Goal: Information Seeking & Learning: Learn about a topic

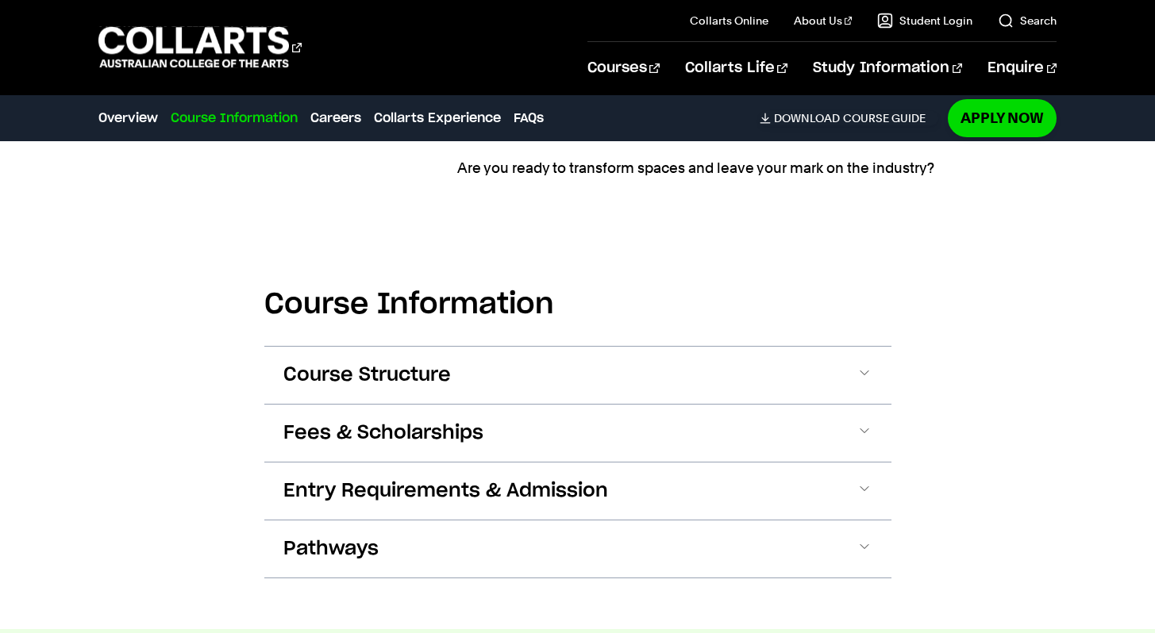
click at [346, 421] on span "Fees & Scholarships" at bounding box center [383, 433] width 200 height 25
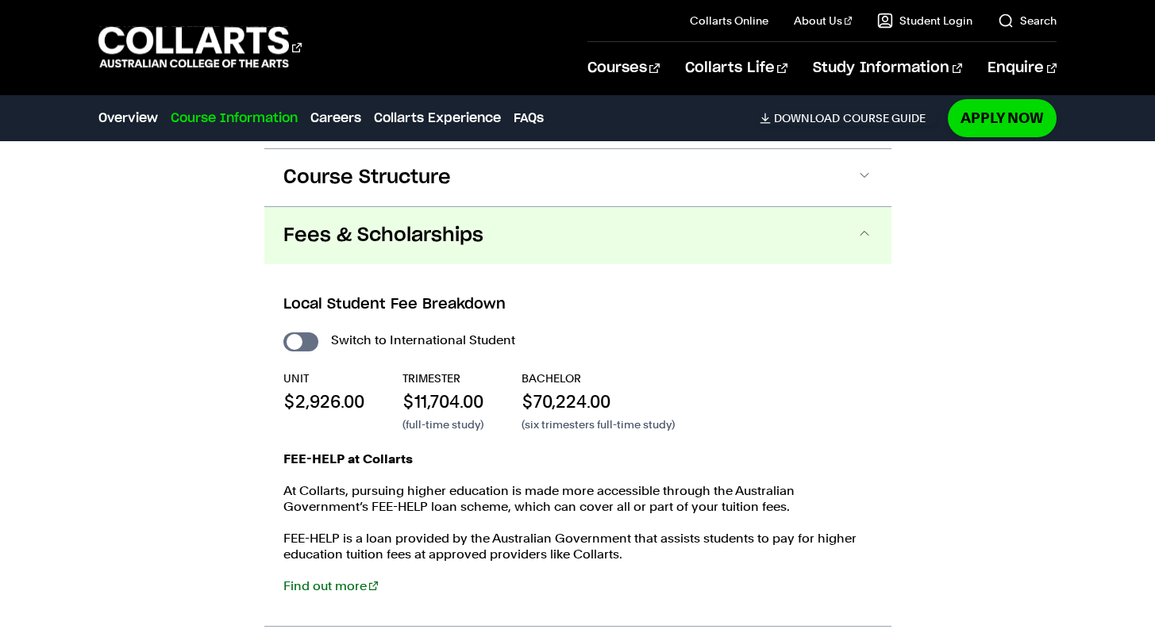
scroll to position [1919, 0]
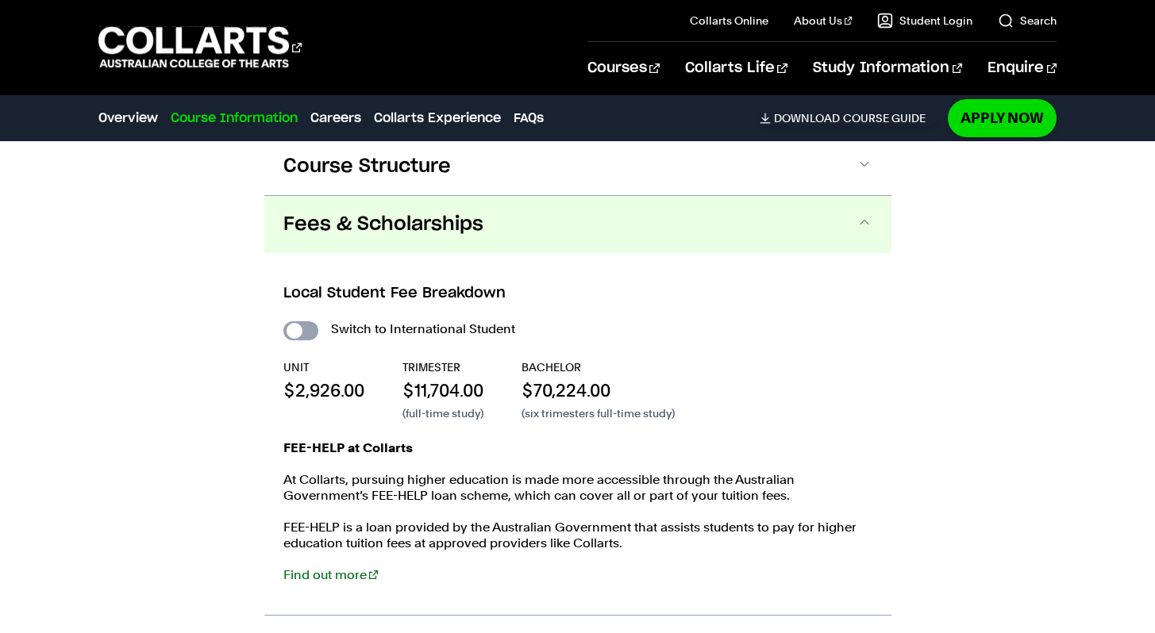
click at [306, 333] on input "International Student" at bounding box center [300, 330] width 35 height 19
checkbox input "true"
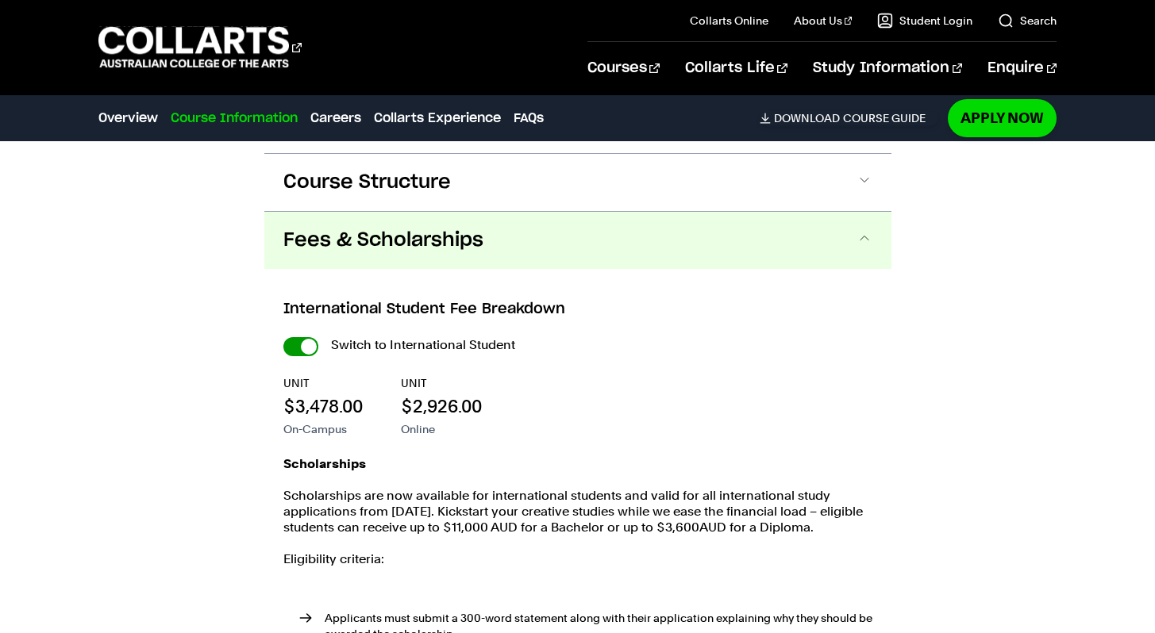
click at [306, 349] on input "International Student" at bounding box center [300, 346] width 35 height 19
checkbox input "false"
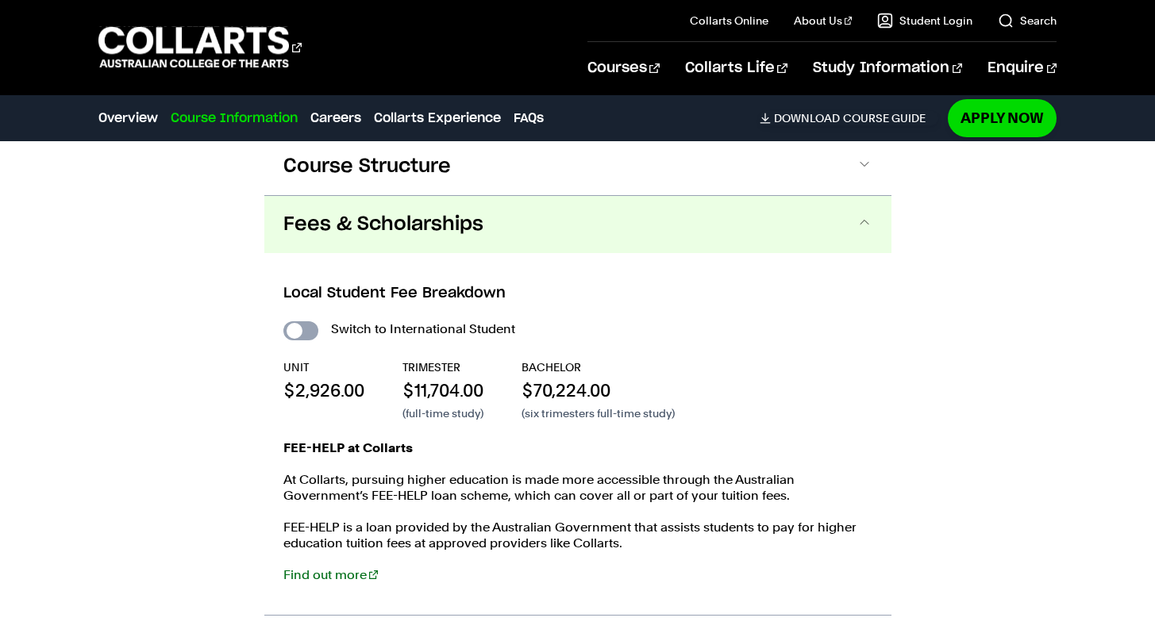
click at [308, 333] on input "International Student" at bounding box center [300, 330] width 35 height 19
checkbox input "true"
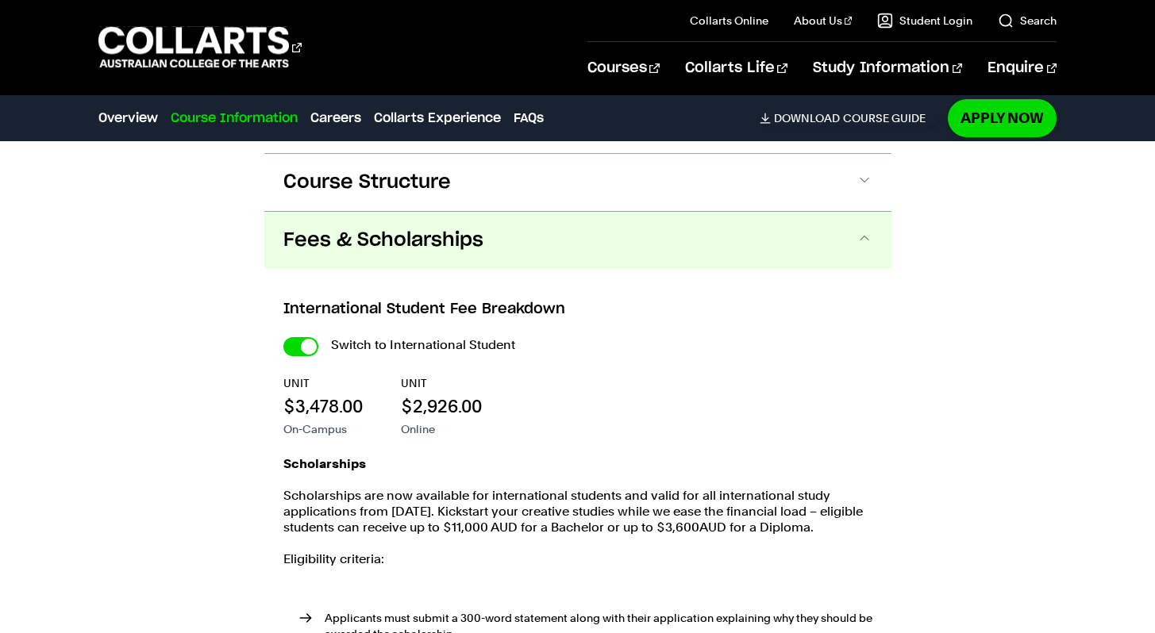
click at [307, 334] on div "Switch to International Student" at bounding box center [577, 345] width 589 height 22
click at [308, 348] on input "International Student" at bounding box center [300, 346] width 35 height 19
checkbox input "false"
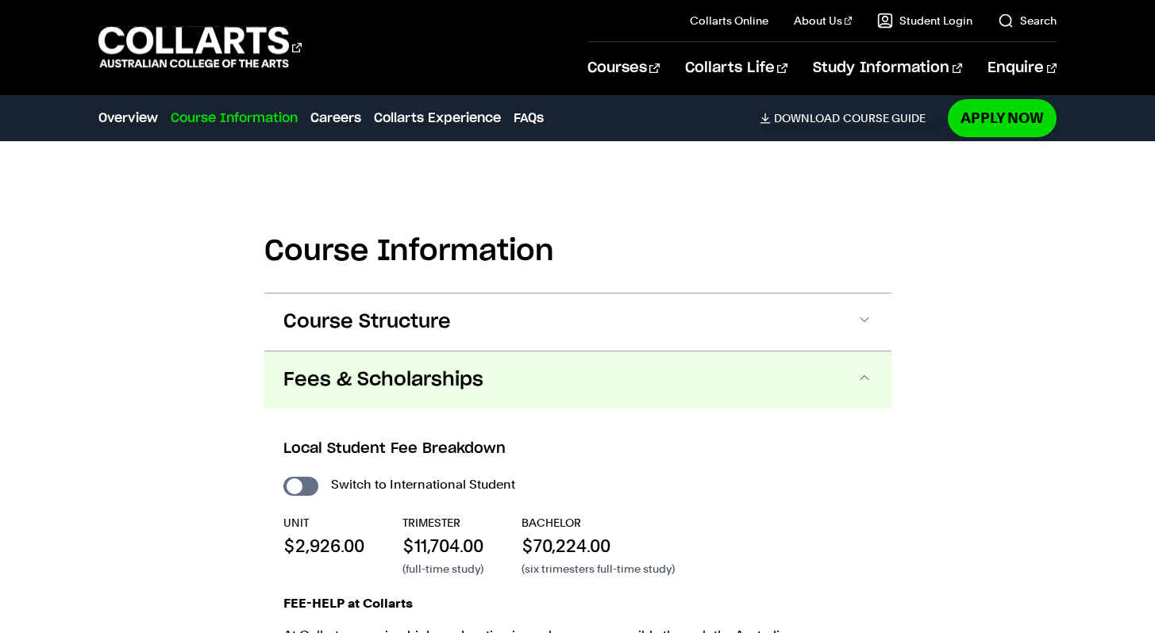
scroll to position [1770, 0]
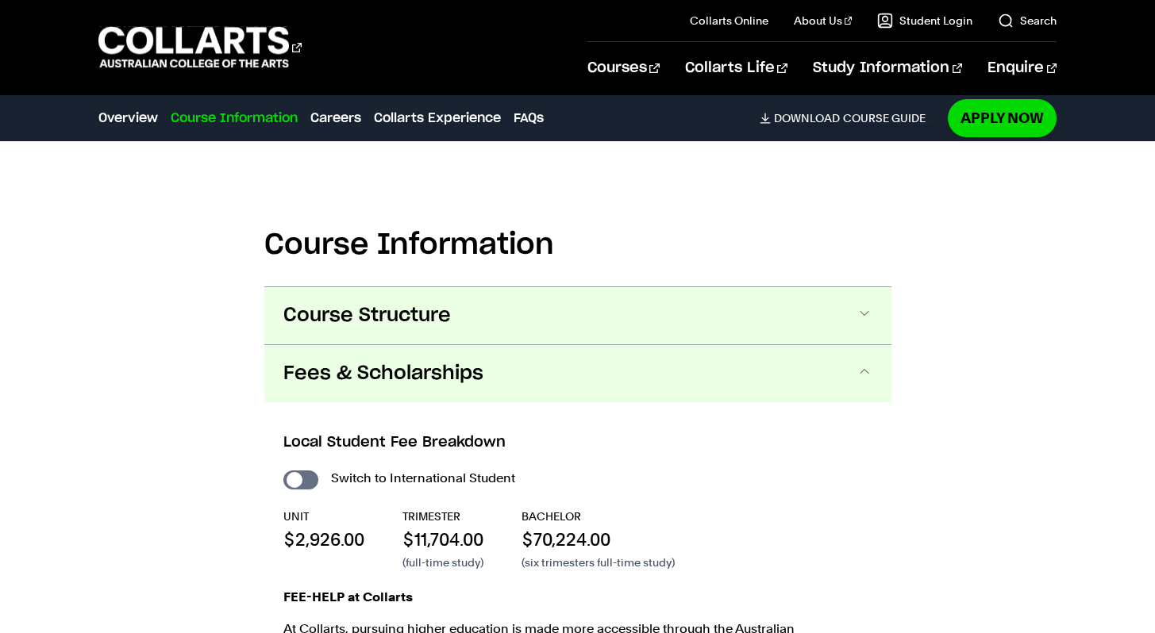
click at [730, 328] on button "Course Structure" at bounding box center [577, 315] width 627 height 57
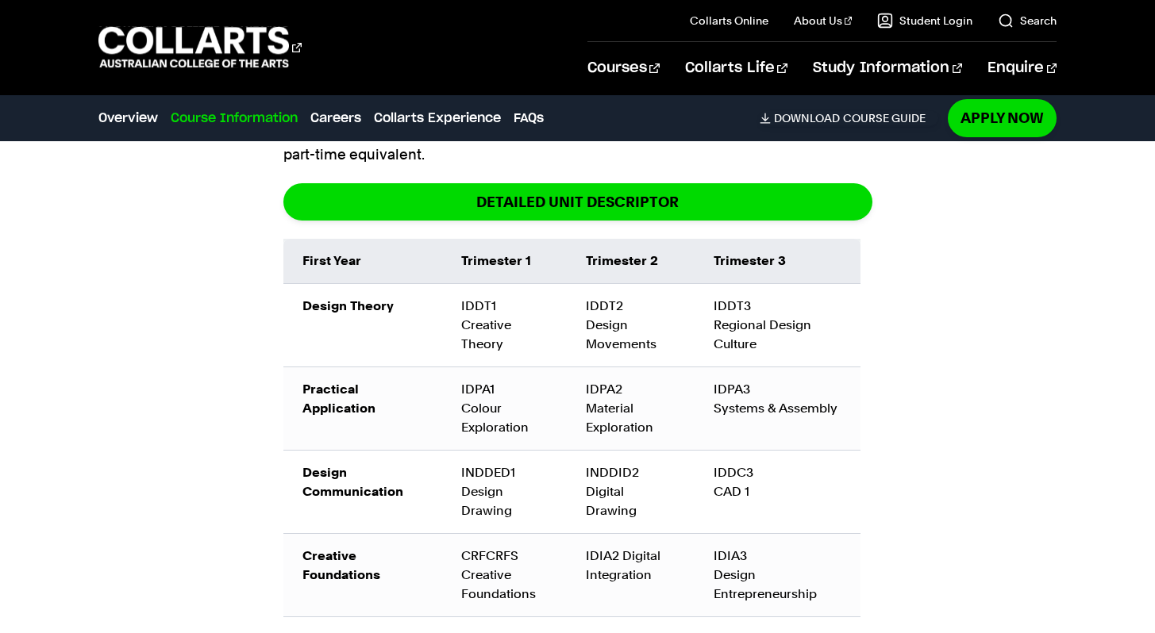
scroll to position [2013, 0]
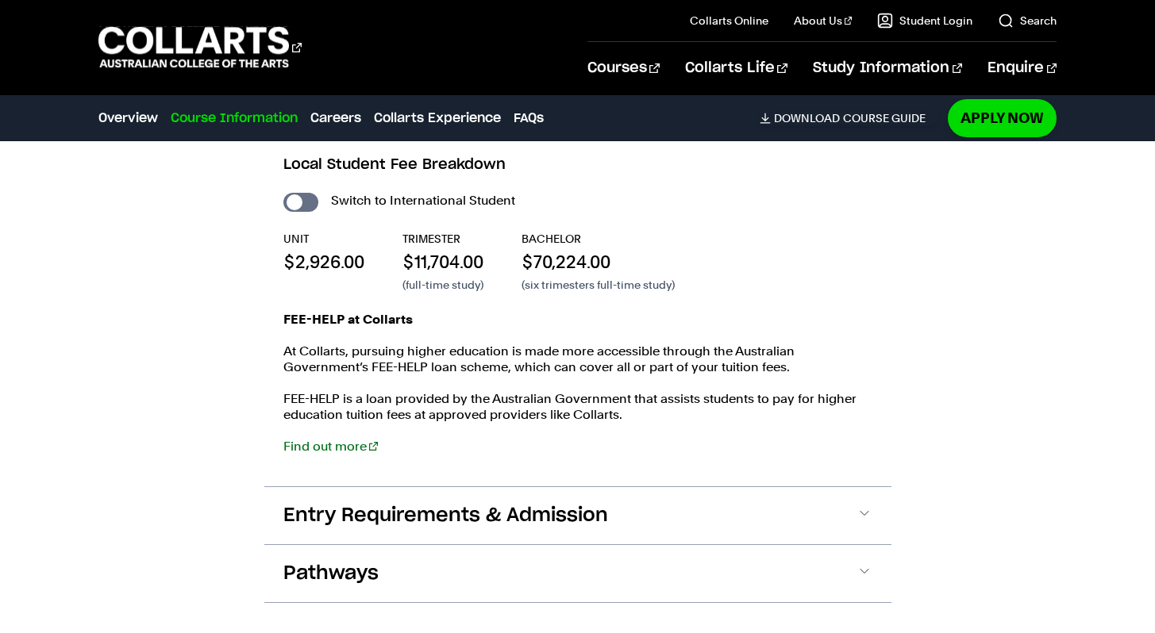
scroll to position [3085, 0]
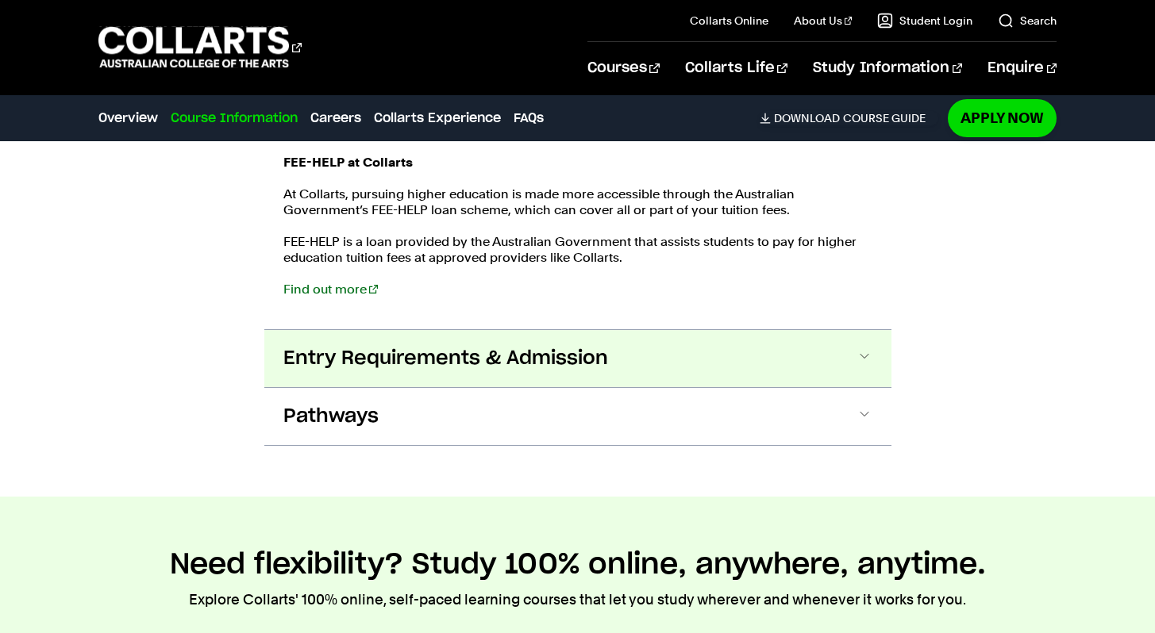
click at [782, 351] on button "Entry Requirements & Admission" at bounding box center [577, 358] width 627 height 57
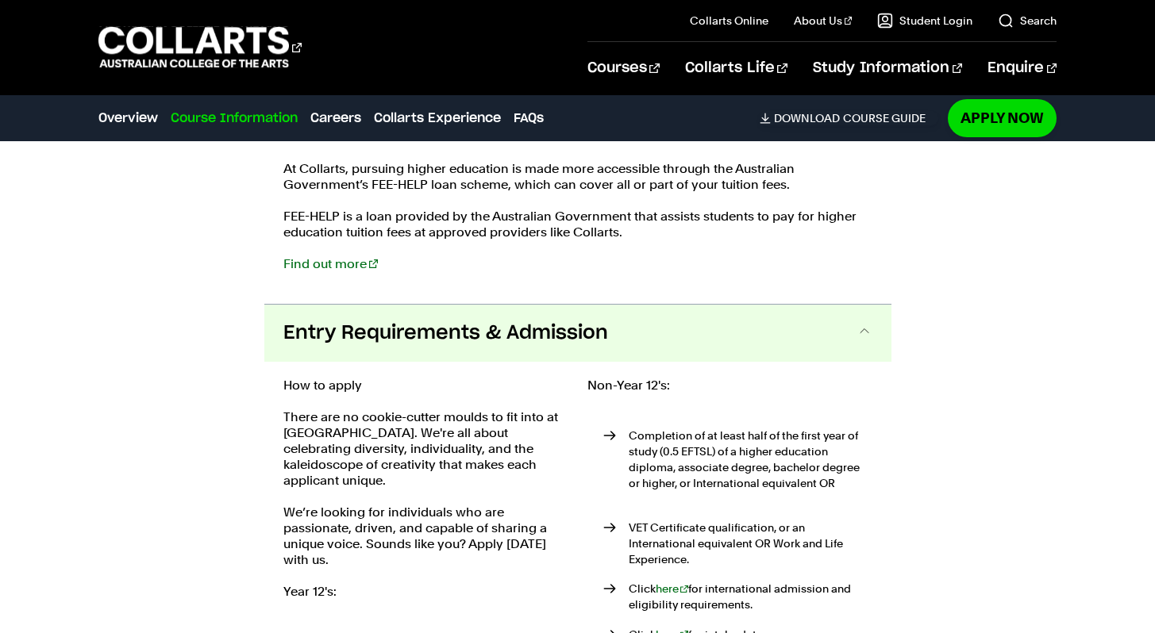
scroll to position [3252, 0]
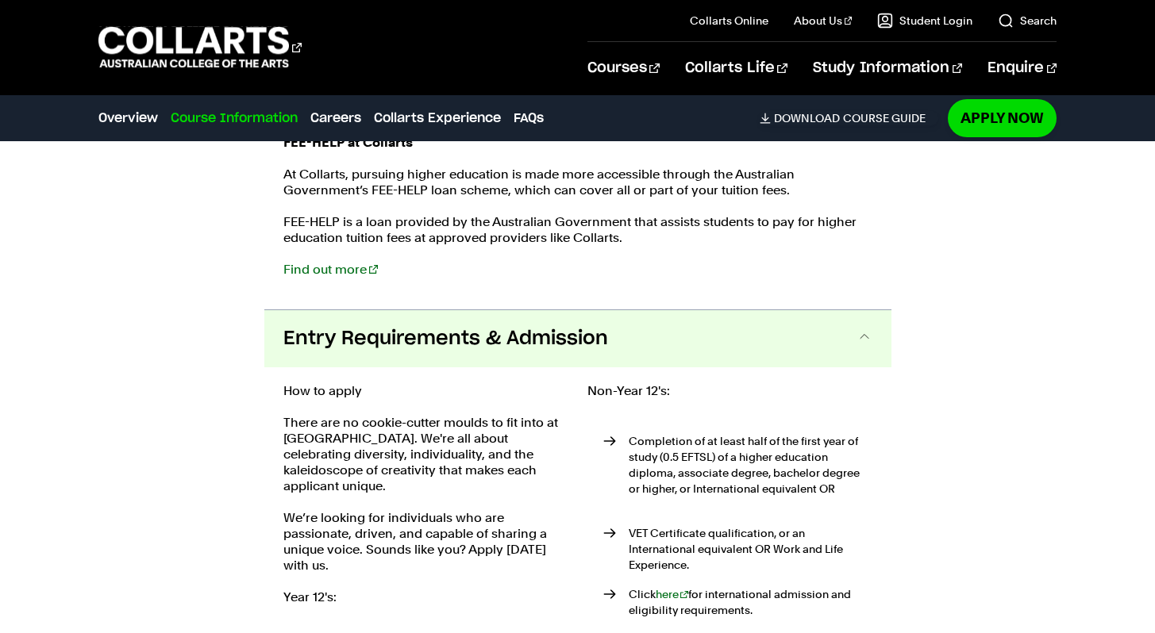
click at [769, 338] on button "Entry Requirements & Admission" at bounding box center [577, 338] width 627 height 57
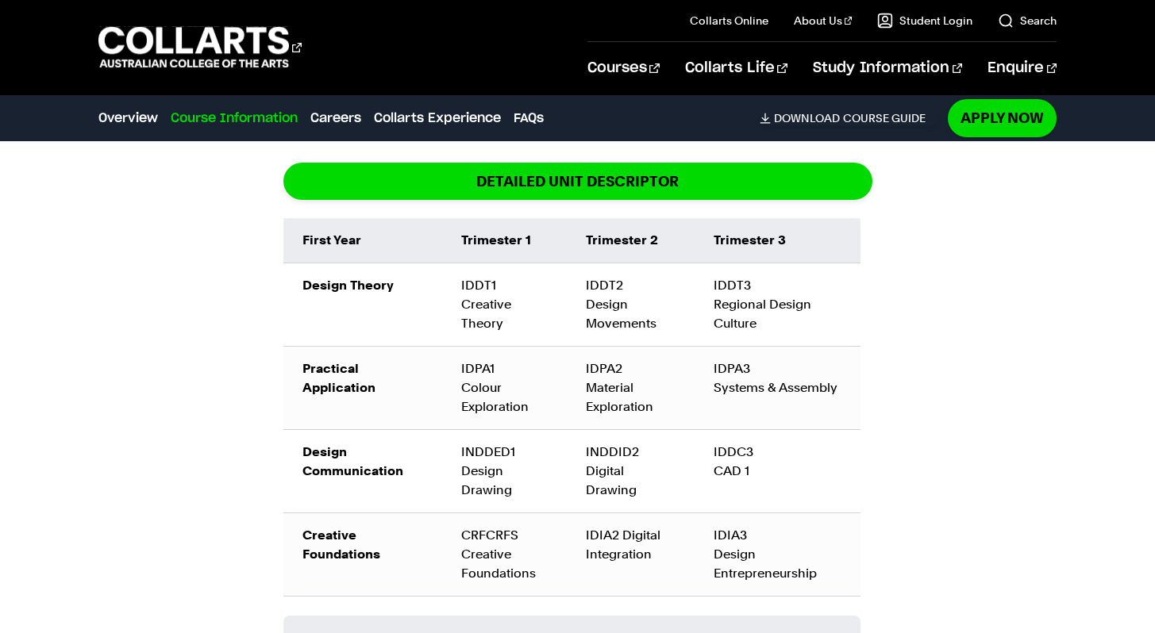
scroll to position [2080, 0]
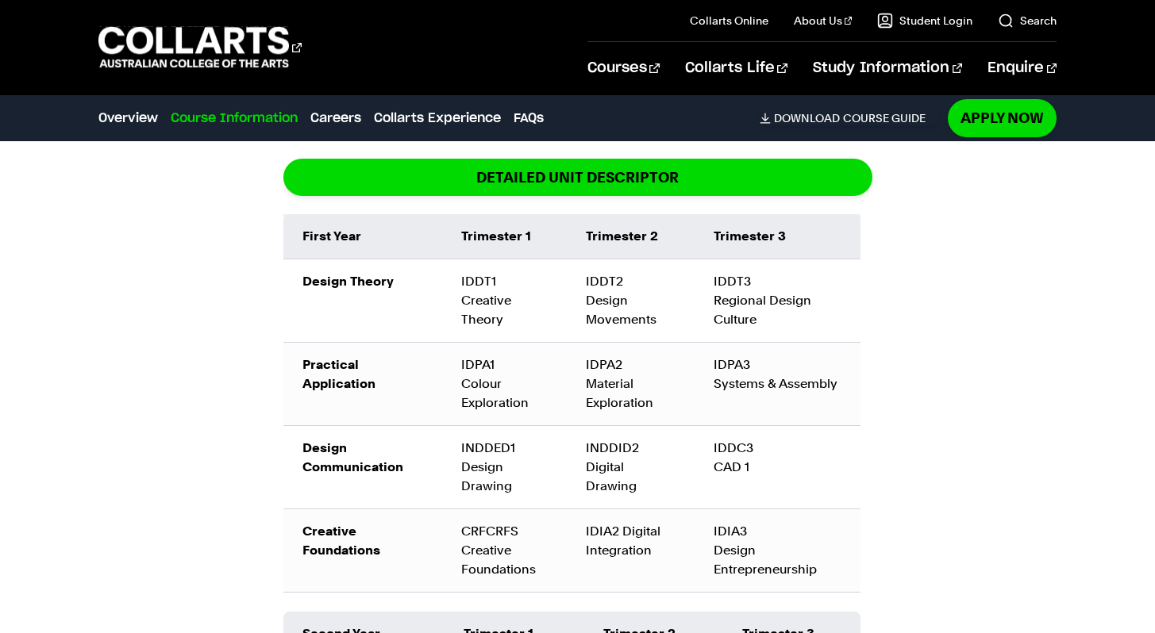
click at [478, 292] on div "IDDT1 Creative Theory" at bounding box center [504, 300] width 87 height 57
click at [478, 398] on div "IDPA1 Colour Exploration" at bounding box center [504, 384] width 87 height 57
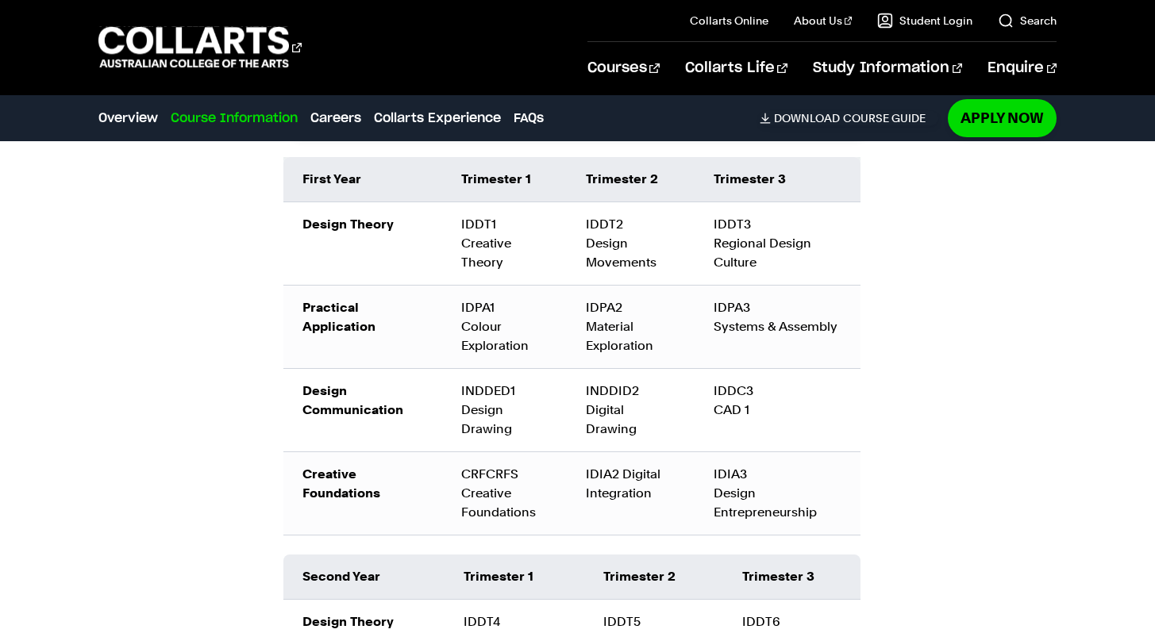
scroll to position [2161, 0]
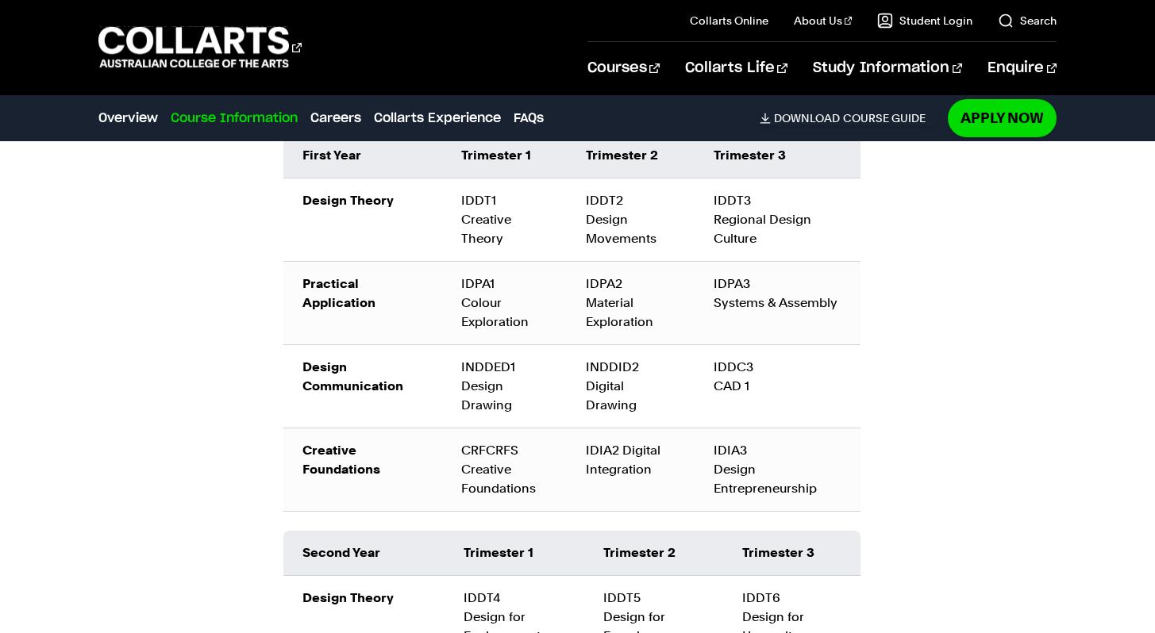
click at [478, 398] on div "INDDED1 Design Drawing" at bounding box center [504, 386] width 87 height 57
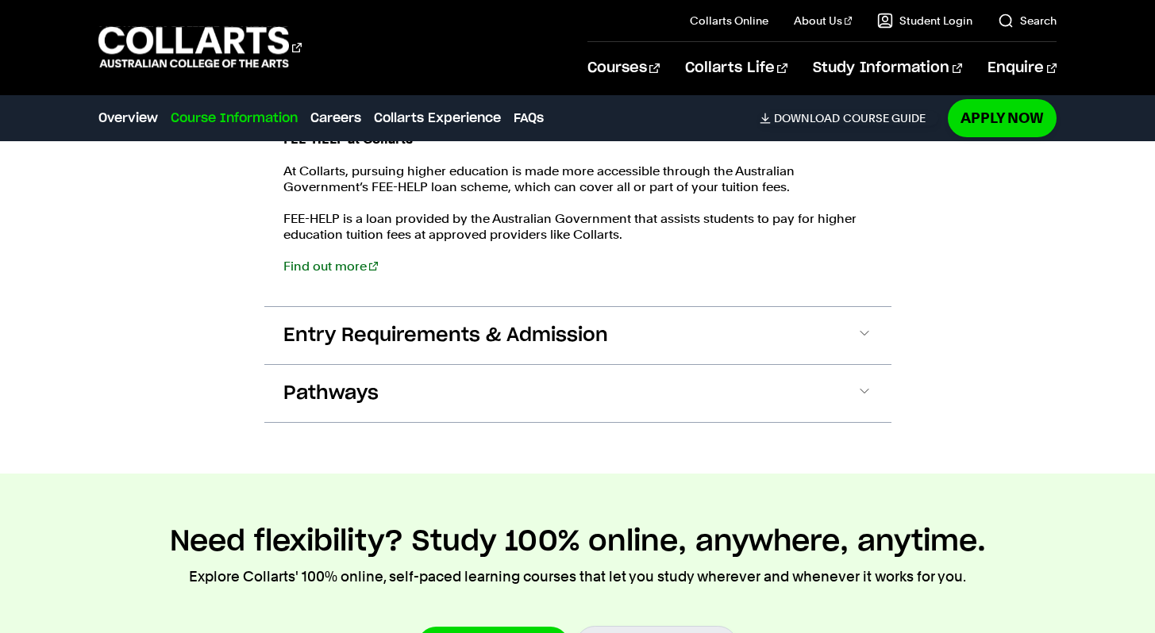
scroll to position [3256, 0]
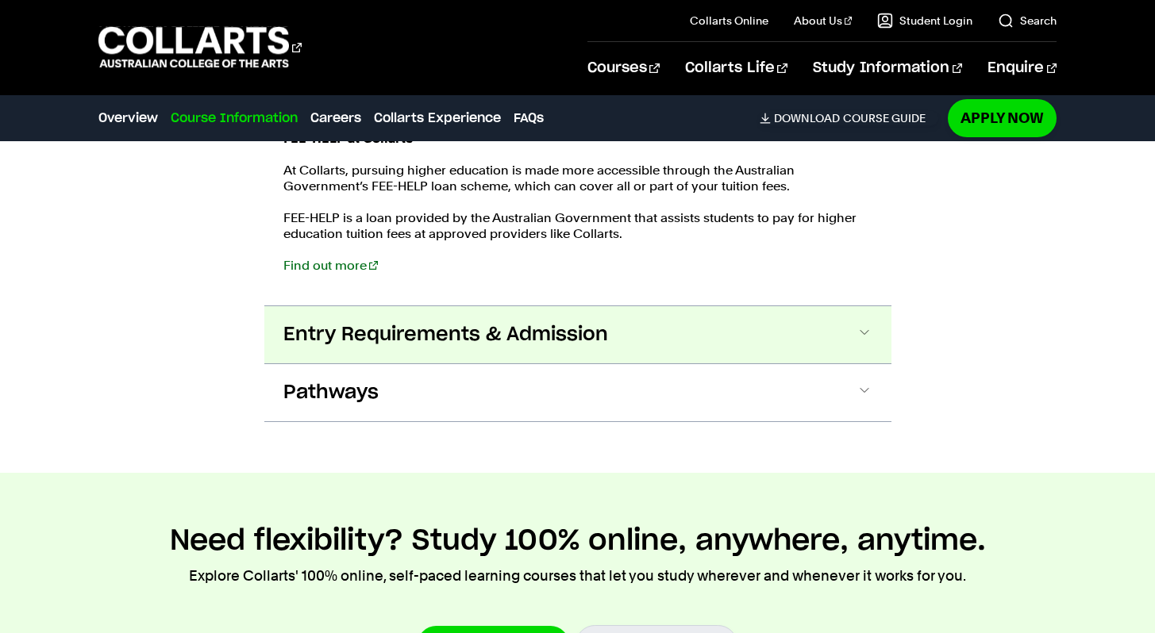
click at [578, 333] on span "Entry Requirements & Admission" at bounding box center [445, 334] width 325 height 25
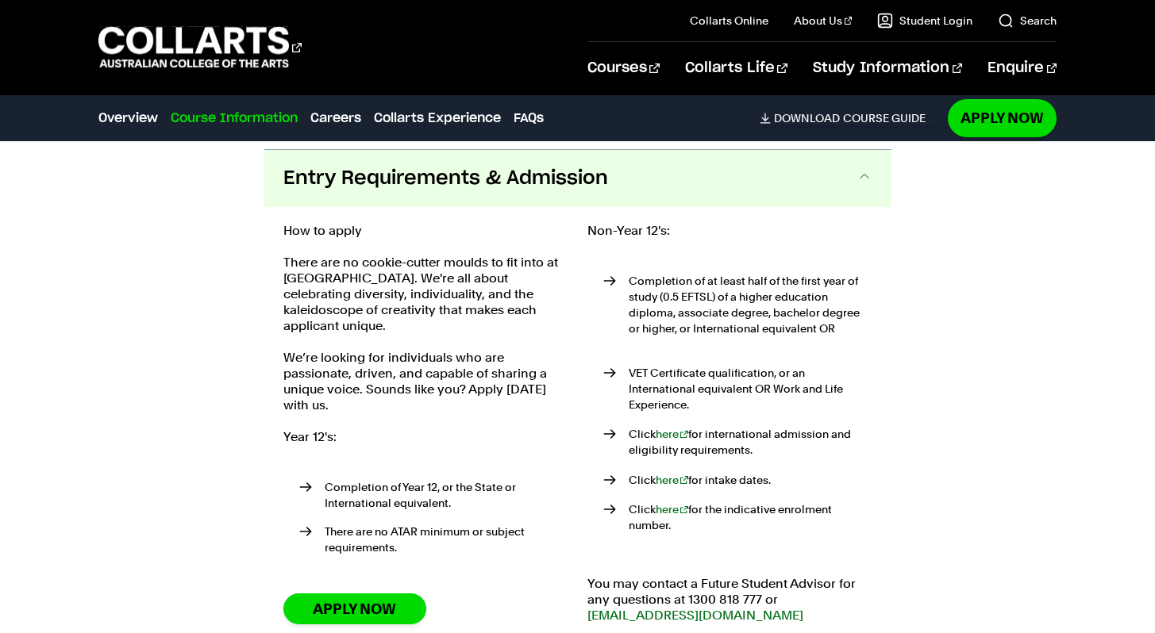
scroll to position [3420, 0]
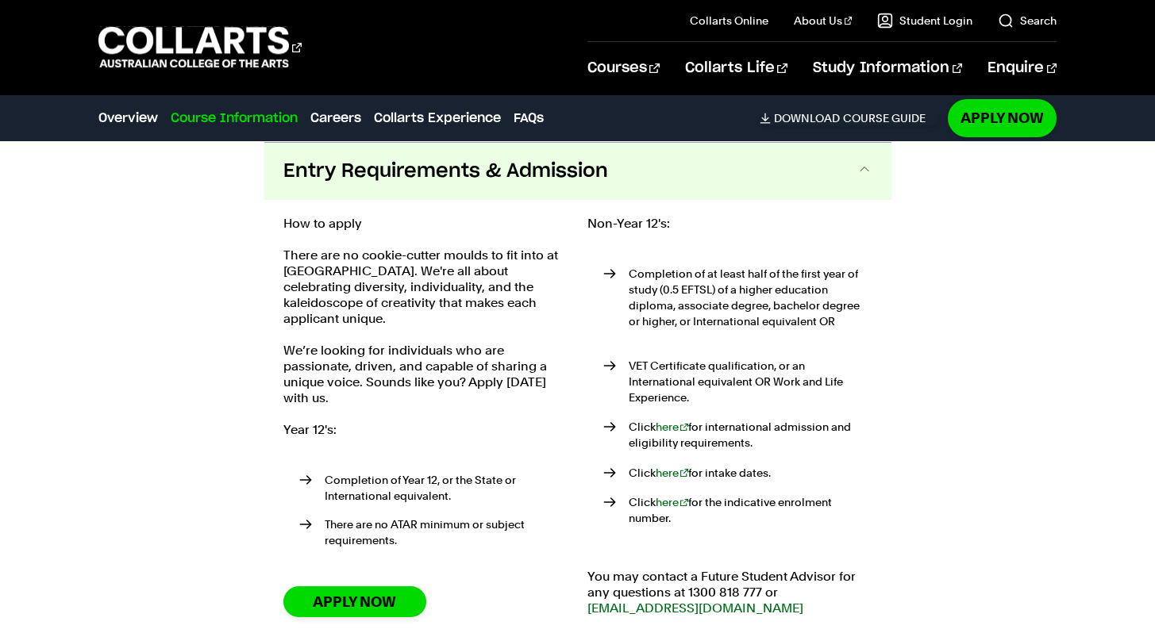
click at [634, 178] on button "Entry Requirements & Admission" at bounding box center [577, 171] width 627 height 57
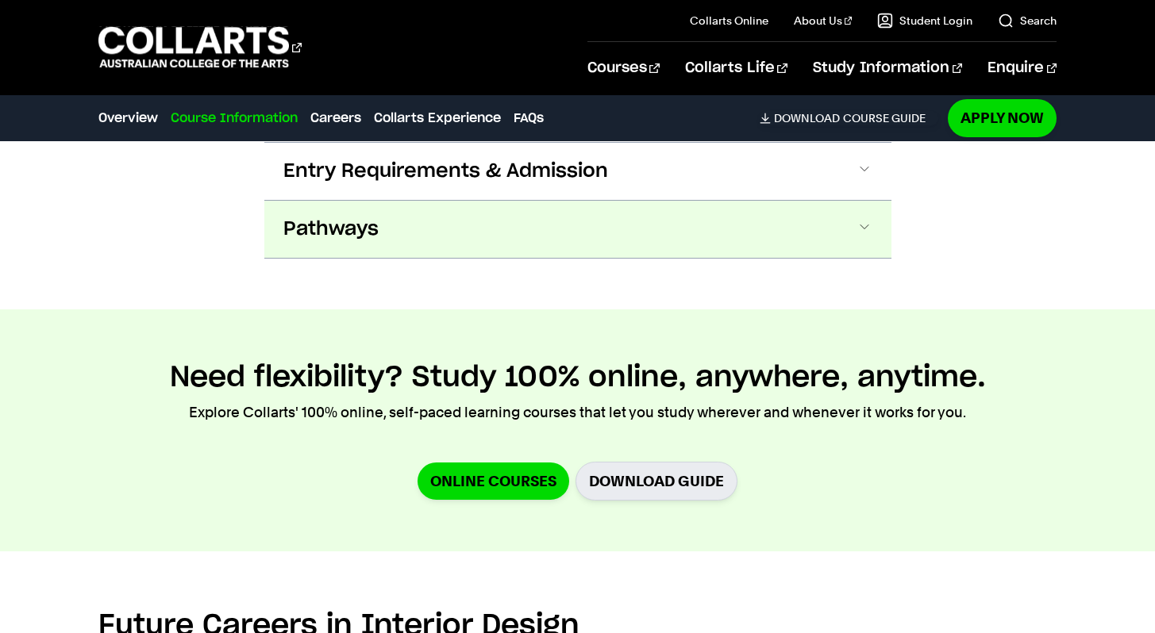
click at [609, 240] on button "Pathways" at bounding box center [577, 229] width 627 height 57
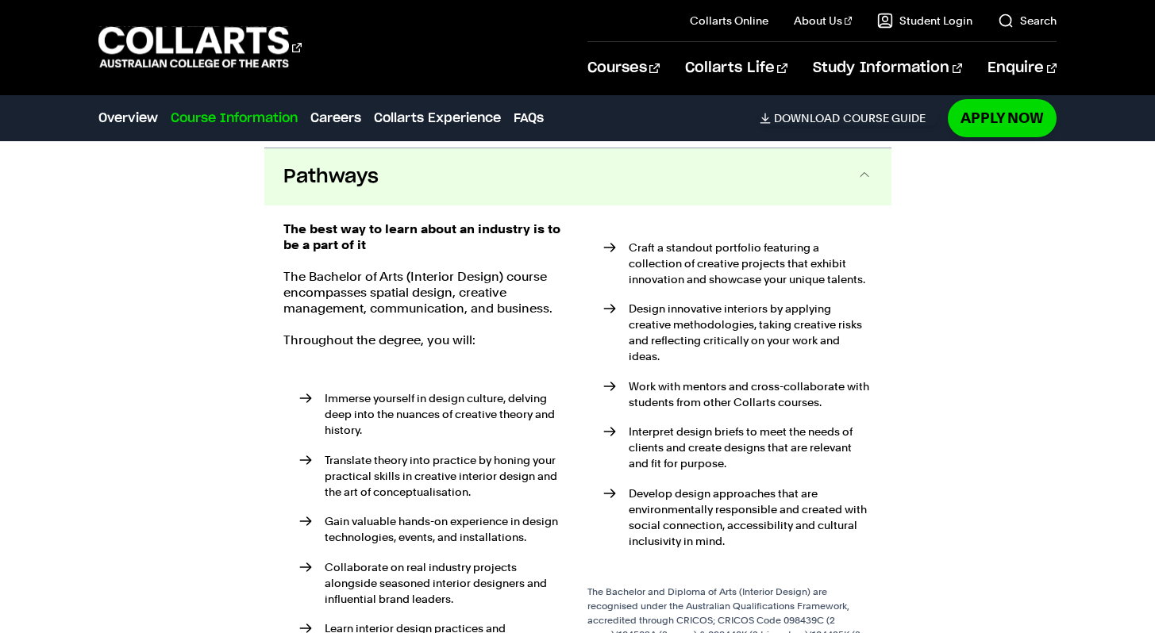
scroll to position [3478, 0]
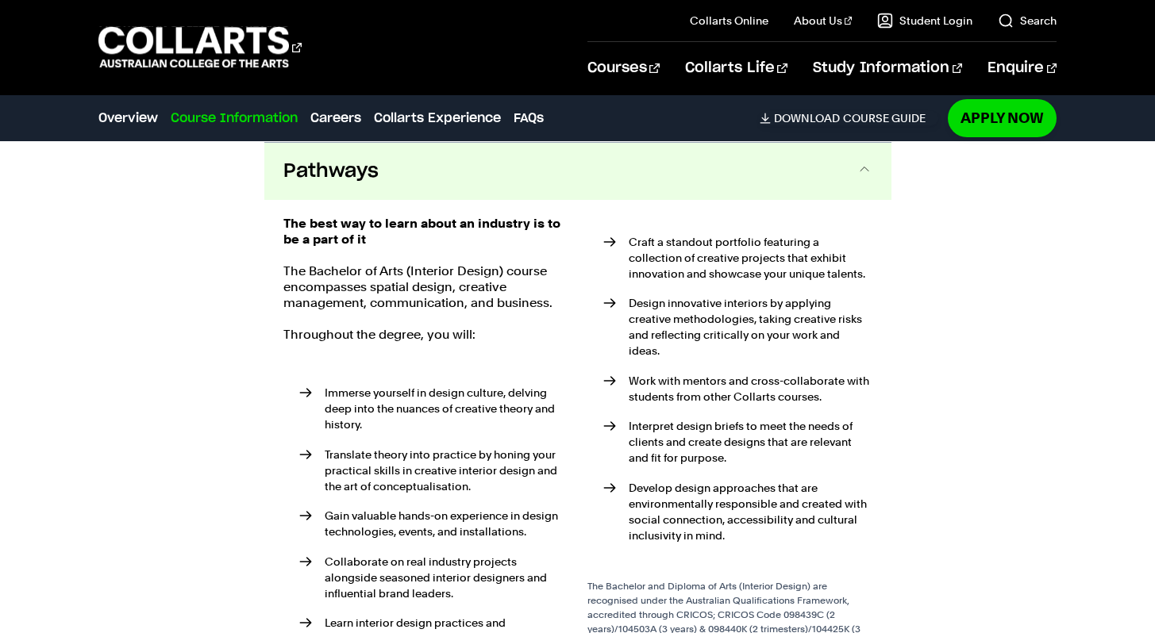
click at [602, 183] on button "Pathways" at bounding box center [577, 171] width 627 height 57
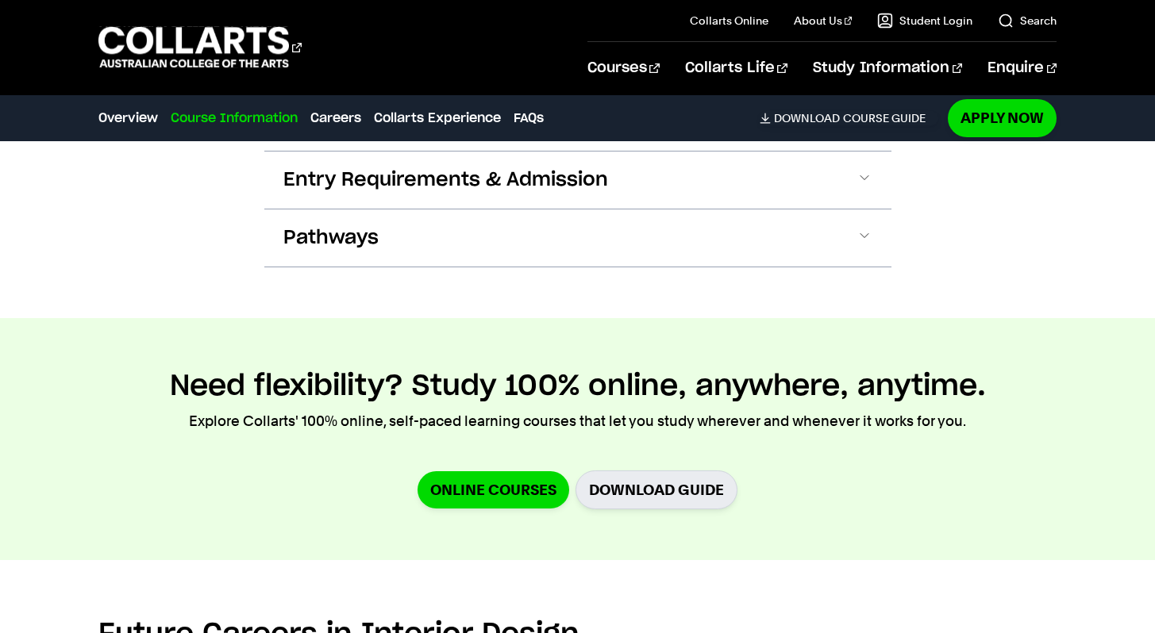
scroll to position [3404, 0]
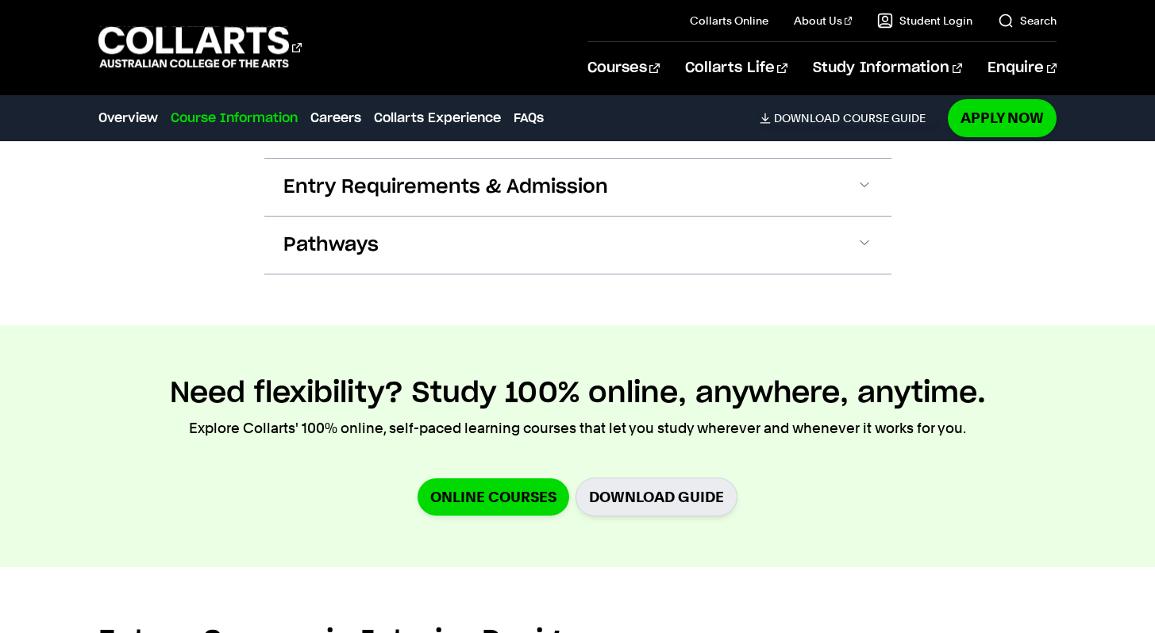
click at [609, 350] on section "Need flexibility? Study 100% online, anywhere, anytime. Explore Collarts' 100% …" at bounding box center [577, 446] width 1155 height 242
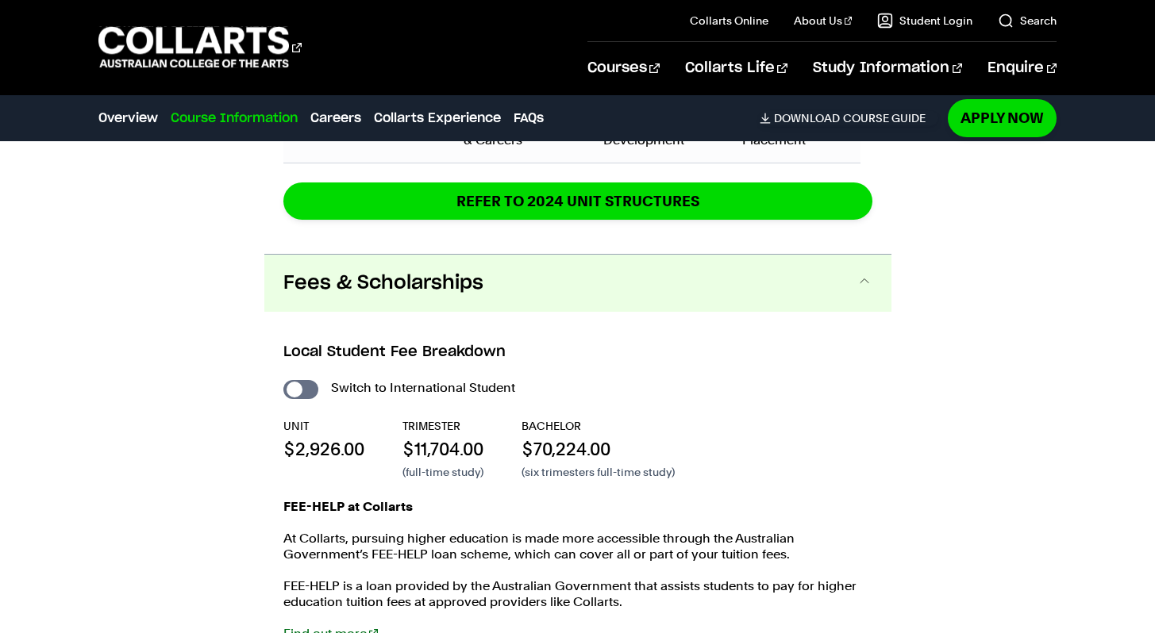
scroll to position [2899, 0]
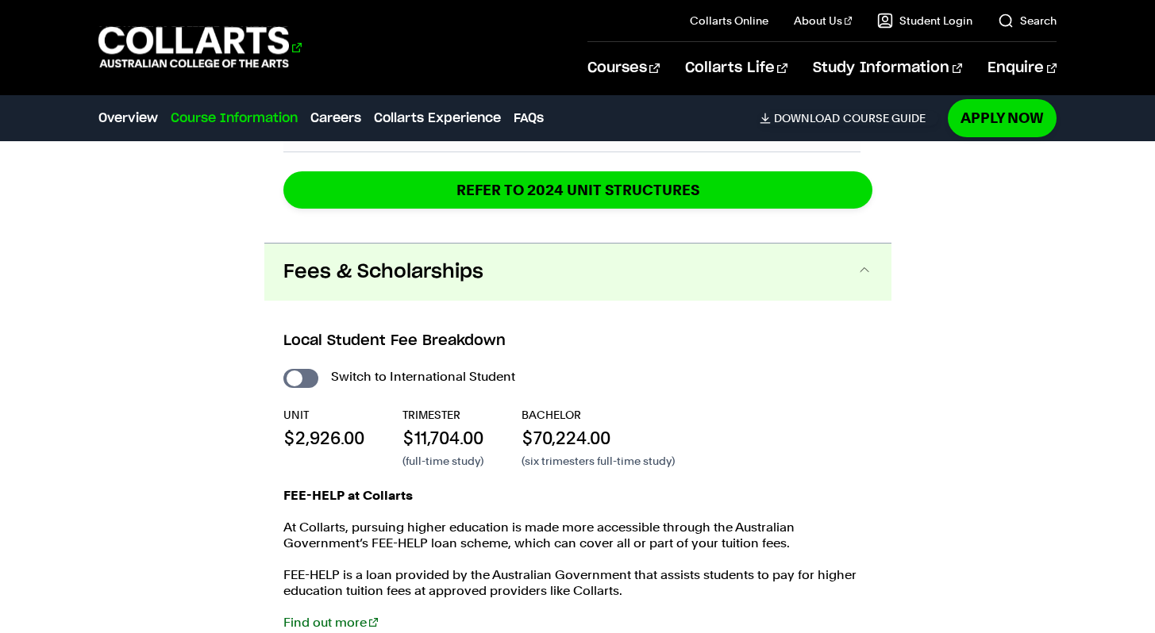
scroll to position [1919, 0]
